Goal: Transaction & Acquisition: Purchase product/service

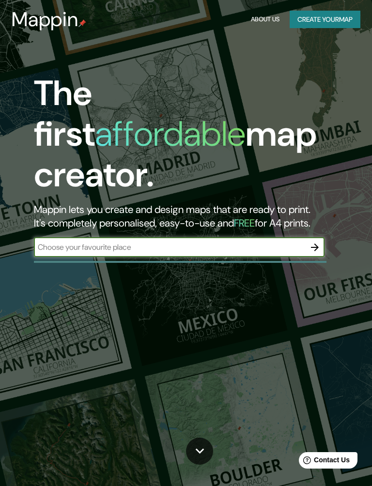
click at [61, 242] on input "text" at bounding box center [169, 247] width 271 height 11
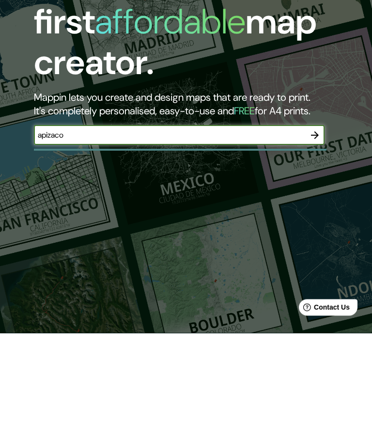
type input "apizaco"
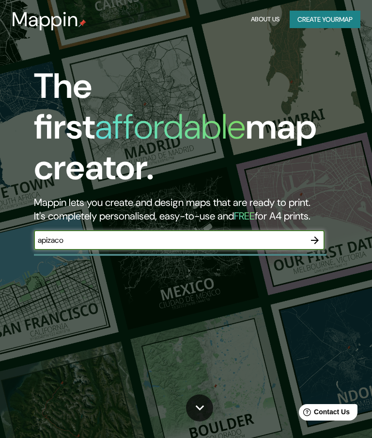
click at [314, 234] on icon "button" at bounding box center [315, 240] width 12 height 12
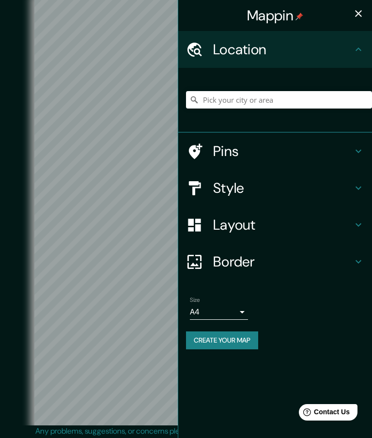
click at [309, 230] on h4 "Layout" at bounding box center [282, 224] width 139 height 17
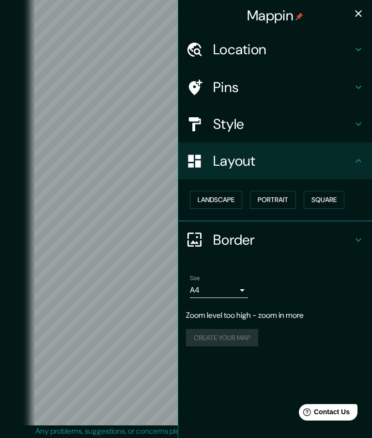
click at [365, 15] on button "button" at bounding box center [358, 13] width 19 height 19
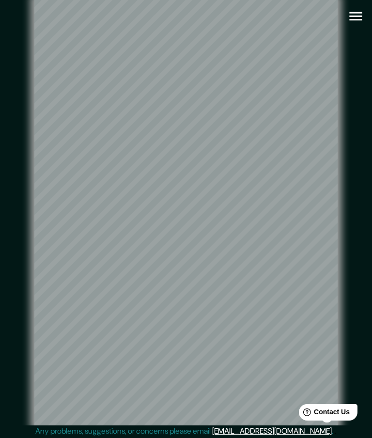
click at [352, 15] on icon "button" at bounding box center [355, 16] width 17 height 17
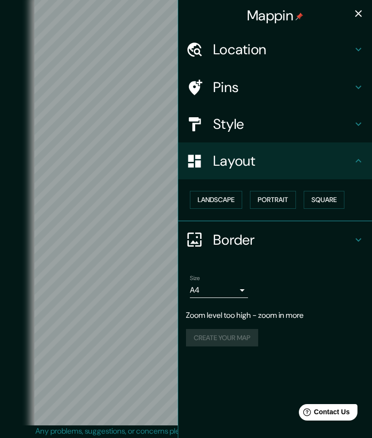
click at [321, 121] on h4 "Style" at bounding box center [282, 123] width 139 height 17
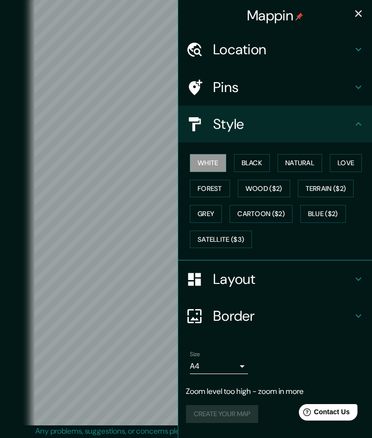
click at [256, 165] on button "Black" at bounding box center [252, 163] width 36 height 18
click at [286, 160] on button "Natural" at bounding box center [299, 163] width 45 height 18
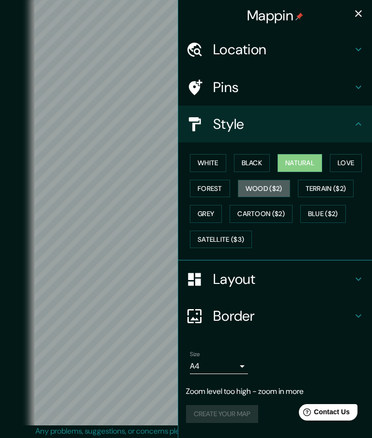
click at [279, 192] on button "Wood ($2)" at bounding box center [264, 189] width 52 height 18
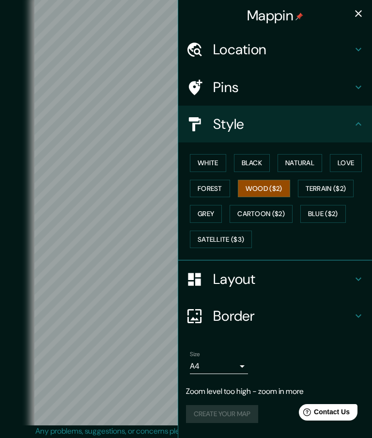
click at [215, 209] on button "Grey" at bounding box center [206, 214] width 32 height 18
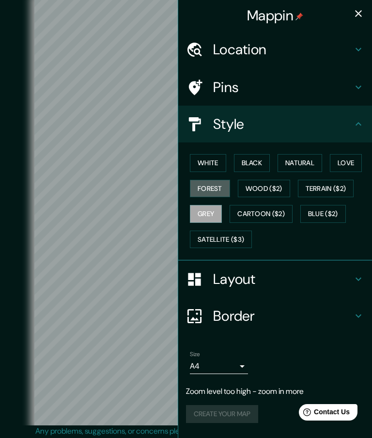
click at [217, 190] on button "Forest" at bounding box center [210, 189] width 40 height 18
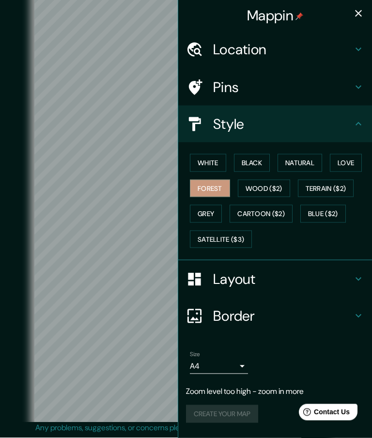
scroll to position [38, 0]
click at [305, 158] on button "Natural" at bounding box center [299, 163] width 45 height 18
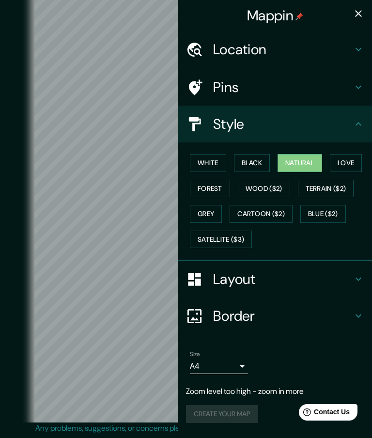
click at [253, 157] on button "Black" at bounding box center [252, 163] width 36 height 18
click at [359, 16] on icon "button" at bounding box center [358, 14] width 12 height 12
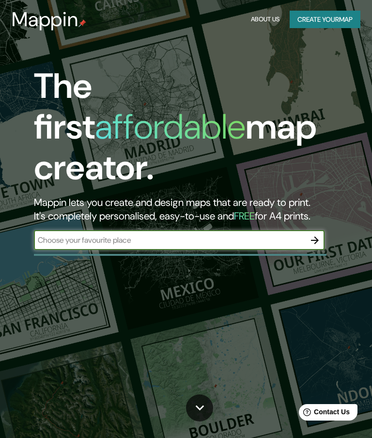
click at [106, 234] on input "text" at bounding box center [169, 239] width 271 height 11
type input "apizaco tlaxacala"
click at [314, 234] on icon "button" at bounding box center [315, 240] width 12 height 12
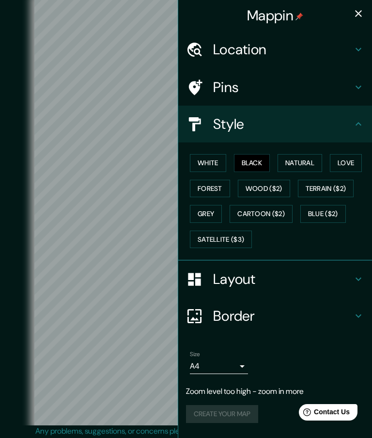
click at [346, 50] on h4 "Location" at bounding box center [282, 49] width 139 height 17
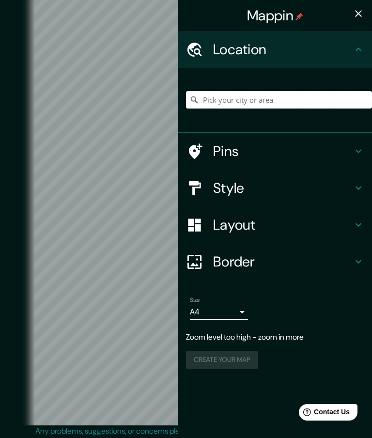
click at [323, 105] on input "Pick your city or area" at bounding box center [279, 99] width 186 height 17
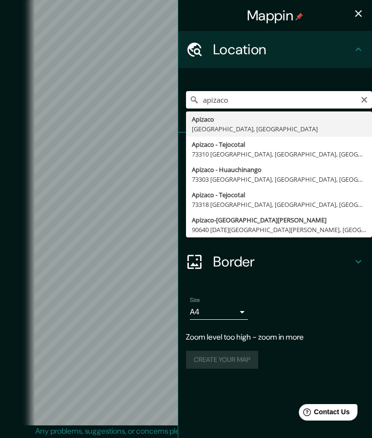
type input "Apizaco, [GEOGRAPHIC_DATA], [GEOGRAPHIC_DATA]"
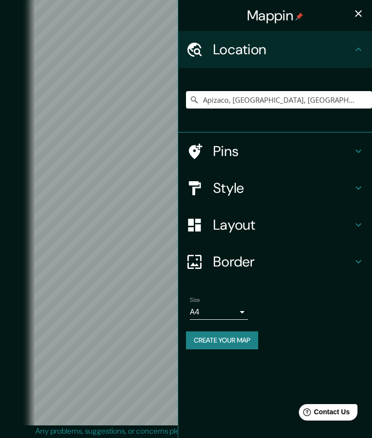
click at [316, 187] on h4 "Style" at bounding box center [282, 187] width 139 height 17
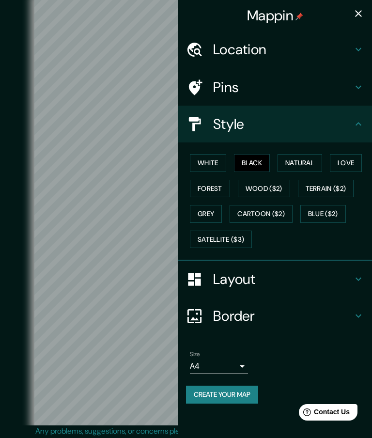
click at [209, 215] on button "Grey" at bounding box center [206, 214] width 32 height 18
click at [216, 183] on button "Forest" at bounding box center [210, 189] width 40 height 18
click at [221, 164] on button "White" at bounding box center [208, 163] width 36 height 18
click at [344, 163] on button "Love" at bounding box center [346, 163] width 32 height 18
click at [314, 159] on button "Natural" at bounding box center [299, 163] width 45 height 18
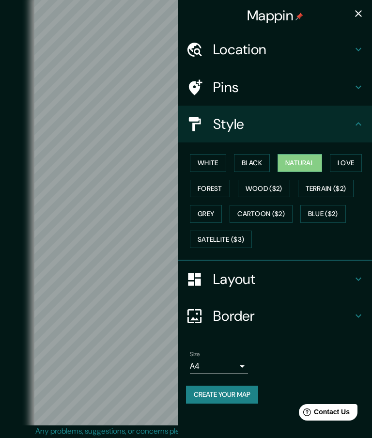
click at [219, 188] on button "Forest" at bounding box center [210, 189] width 40 height 18
click at [221, 161] on button "White" at bounding box center [208, 163] width 36 height 18
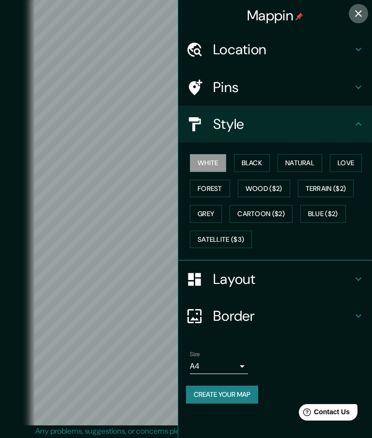
click at [355, 17] on icon "button" at bounding box center [358, 14] width 12 height 12
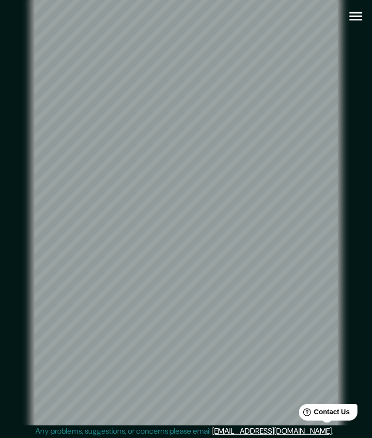
click at [353, 23] on icon "button" at bounding box center [355, 16] width 17 height 17
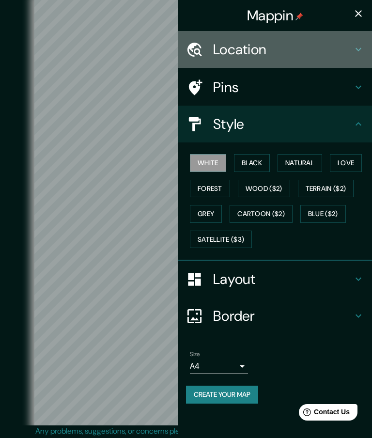
click at [342, 61] on div "Location" at bounding box center [275, 49] width 194 height 37
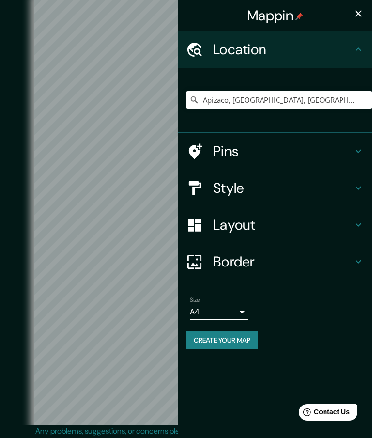
click at [345, 55] on h4 "Location" at bounding box center [282, 49] width 139 height 17
click at [318, 153] on h4 "Pins" at bounding box center [282, 150] width 139 height 17
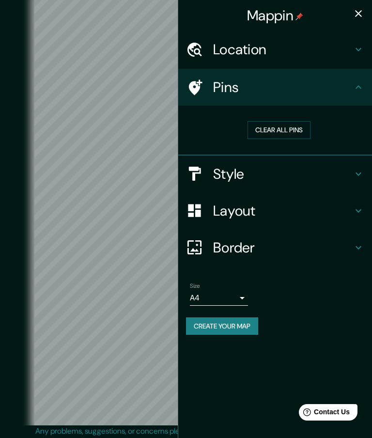
click at [294, 130] on button "Clear all pins" at bounding box center [278, 130] width 63 height 18
click at [301, 132] on button "Clear all pins" at bounding box center [278, 130] width 63 height 18
click at [297, 131] on button "Clear all pins" at bounding box center [278, 130] width 63 height 18
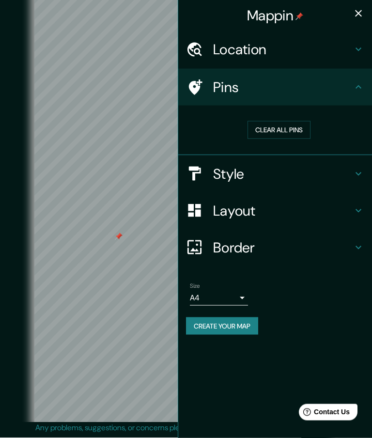
click at [289, 129] on button "Clear all pins" at bounding box center [278, 130] width 63 height 18
click at [289, 128] on button "Clear all pins" at bounding box center [278, 130] width 63 height 18
click at [289, 124] on button "Clear all pins" at bounding box center [278, 130] width 63 height 18
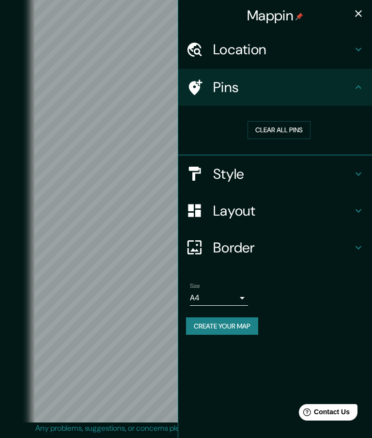
click at [291, 122] on button "Clear all pins" at bounding box center [278, 130] width 63 height 18
click at [330, 214] on h4 "Layout" at bounding box center [282, 210] width 139 height 17
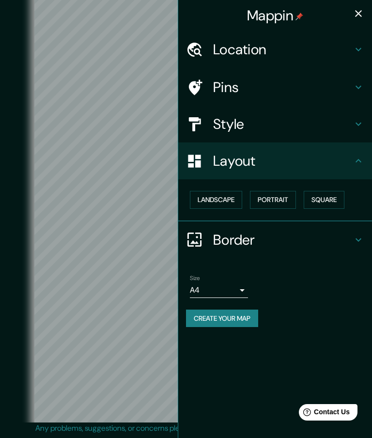
click at [365, 15] on button "button" at bounding box center [358, 13] width 19 height 19
